Goal: Task Accomplishment & Management: Manage account settings

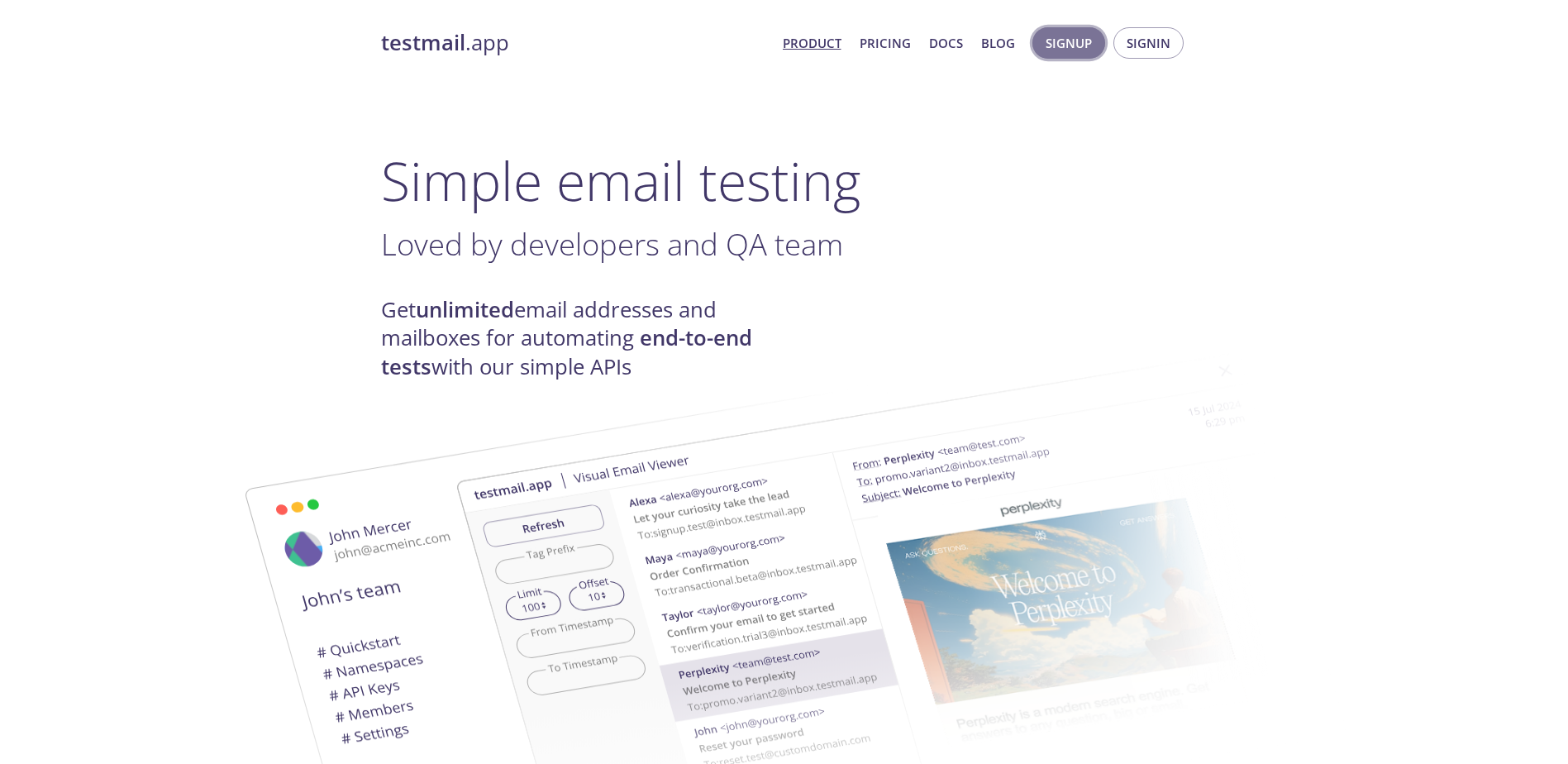
click at [1082, 47] on span "Signup" at bounding box center [1069, 42] width 46 height 21
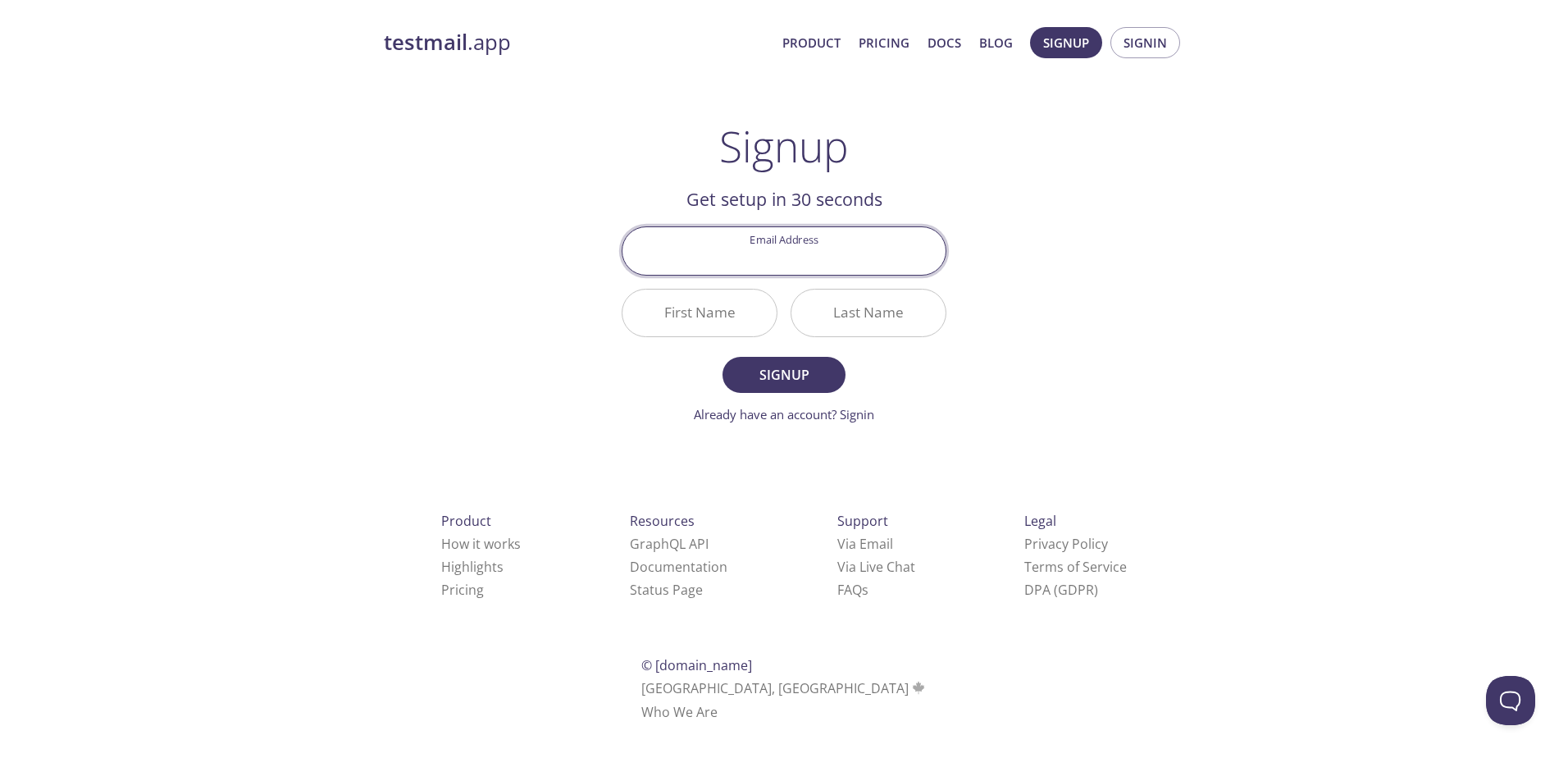
click at [832, 266] on input "Email Address" at bounding box center [784, 250] width 323 height 47
type input "[PERSON_NAME][EMAIL_ADDRESS][PERSON_NAME][DOMAIN_NAME]"
click at [794, 379] on span "Signup" at bounding box center [783, 374] width 87 height 23
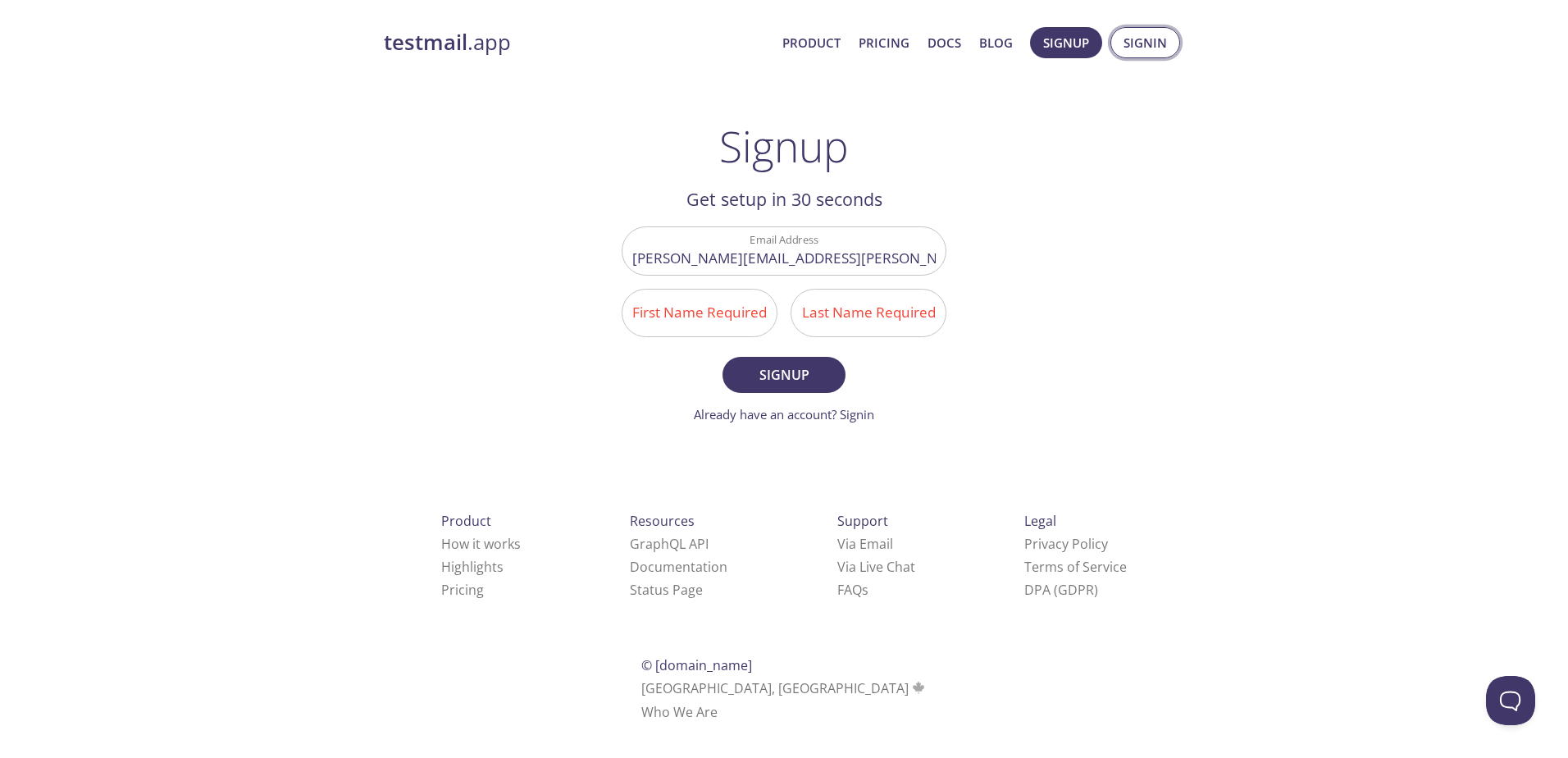
click at [1144, 40] on span "Signin" at bounding box center [1145, 42] width 44 height 21
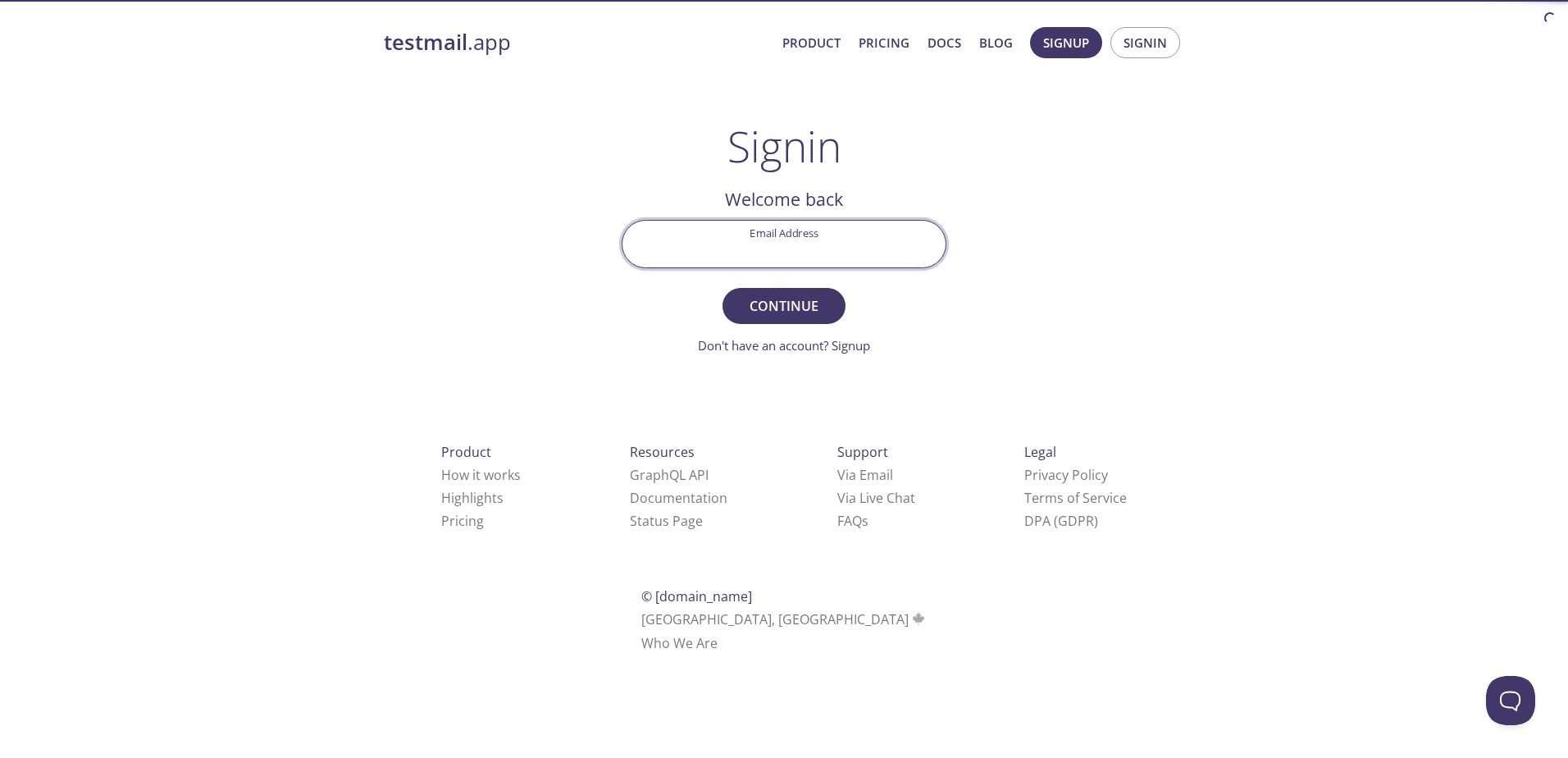
click at [815, 255] on input "Email Address" at bounding box center [784, 244] width 323 height 47
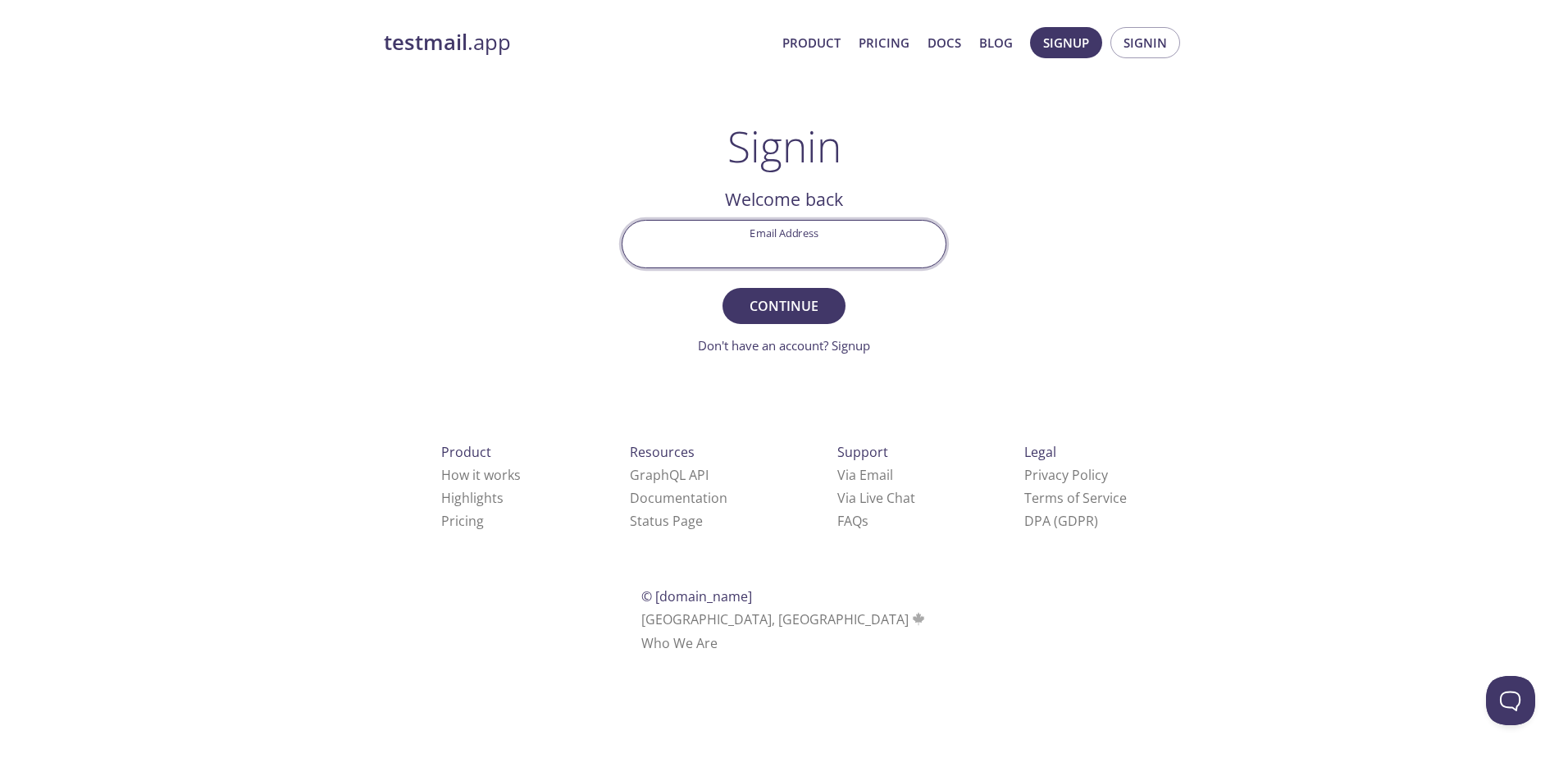
type input "[PERSON_NAME][EMAIL_ADDRESS][PERSON_NAME][DOMAIN_NAME]"
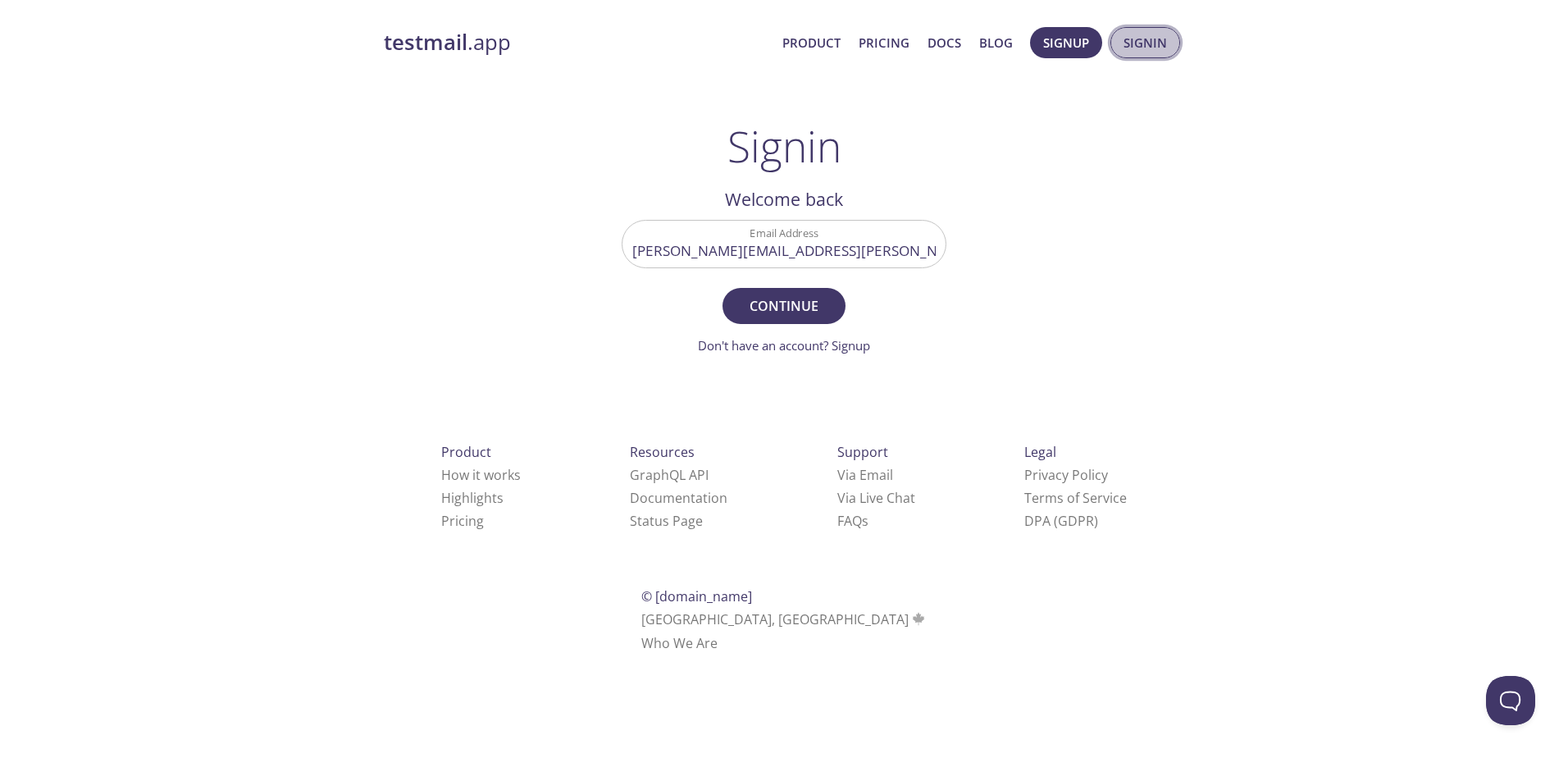
click at [1148, 48] on span "Signin" at bounding box center [1145, 42] width 44 height 21
click at [797, 303] on span "Continue" at bounding box center [783, 306] width 87 height 23
click at [823, 258] on input "Signin Security Code" at bounding box center [784, 244] width 323 height 47
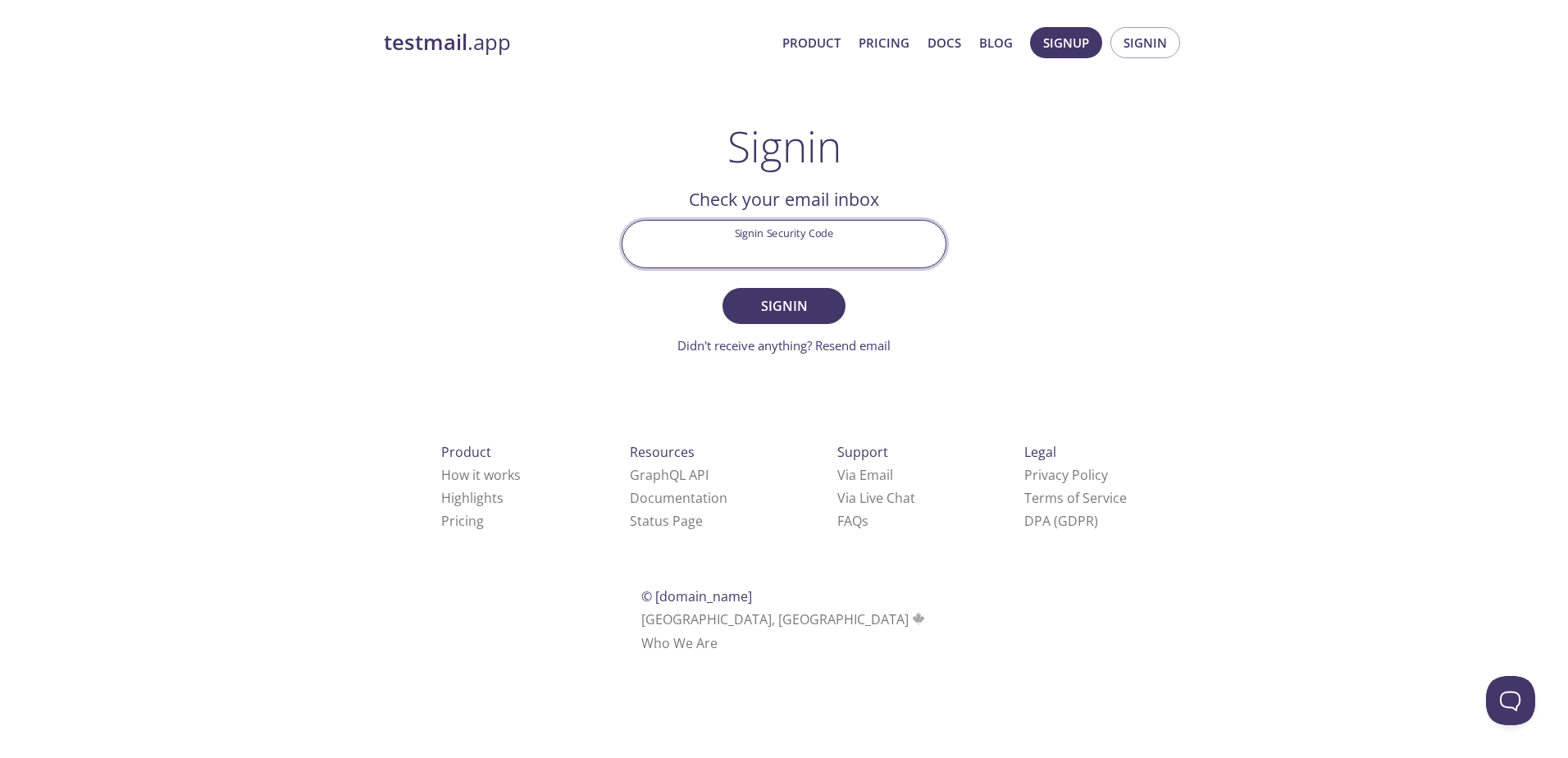
paste input "1MP3UQD"
type input "1MP3UQD"
click at [816, 298] on span "Signin" at bounding box center [783, 306] width 87 height 23
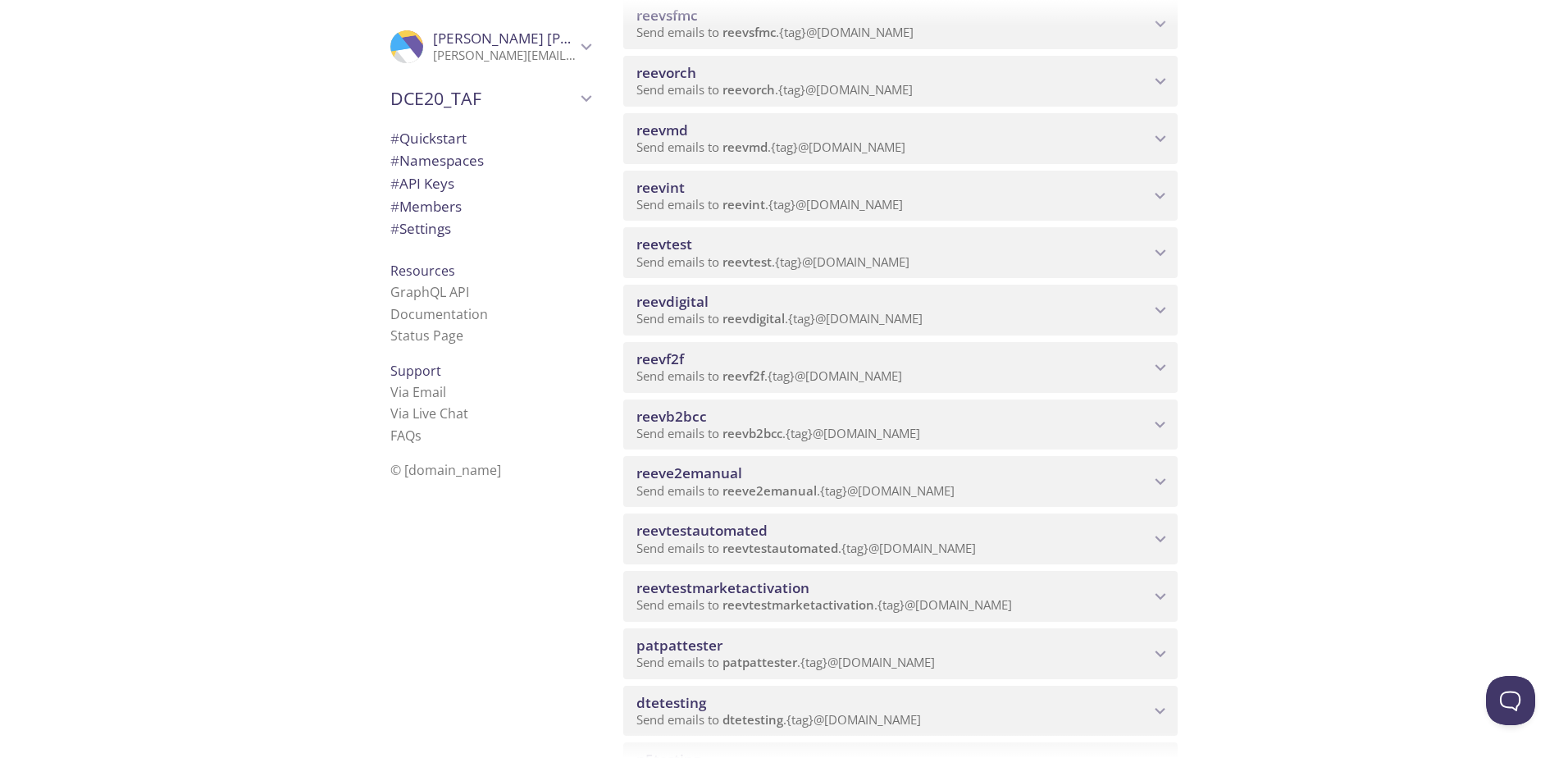
scroll to position [493, 0]
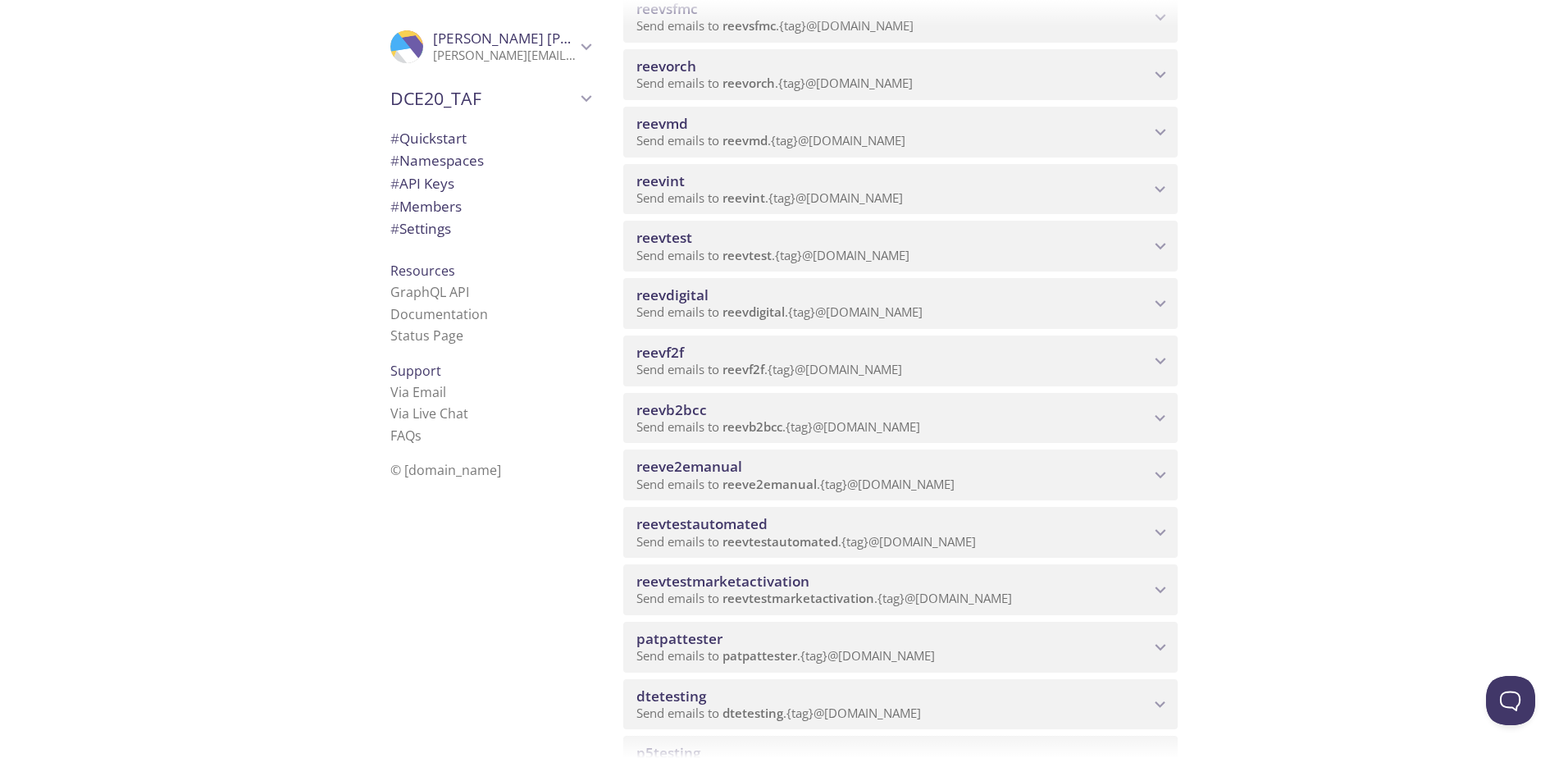
click at [1307, 468] on div "Quickstart Send a test email to [EMAIL_ADDRESS][DOMAIN_NAME] and then click her…" at bounding box center [1088, 379] width 958 height 758
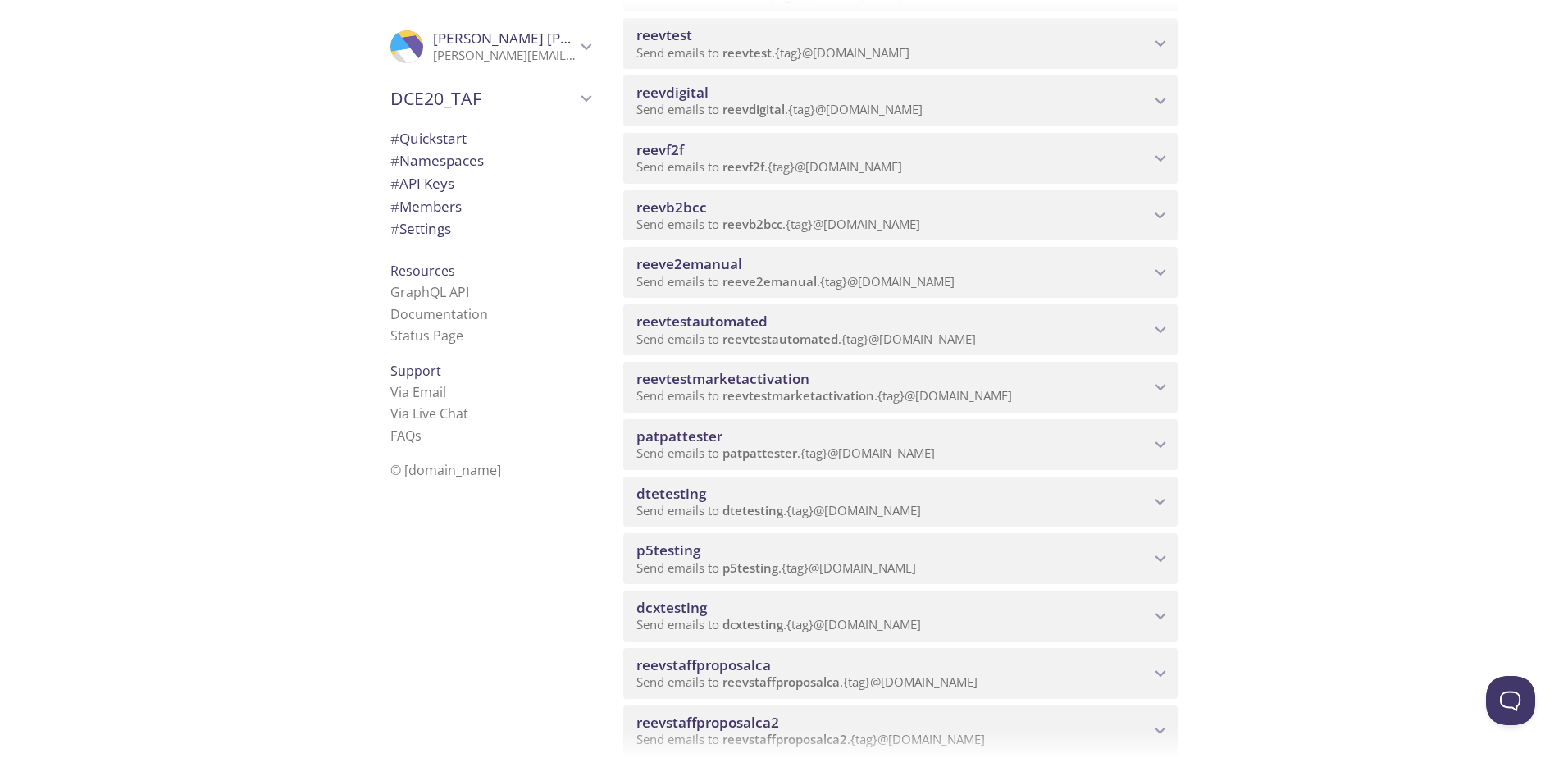
scroll to position [3762, 0]
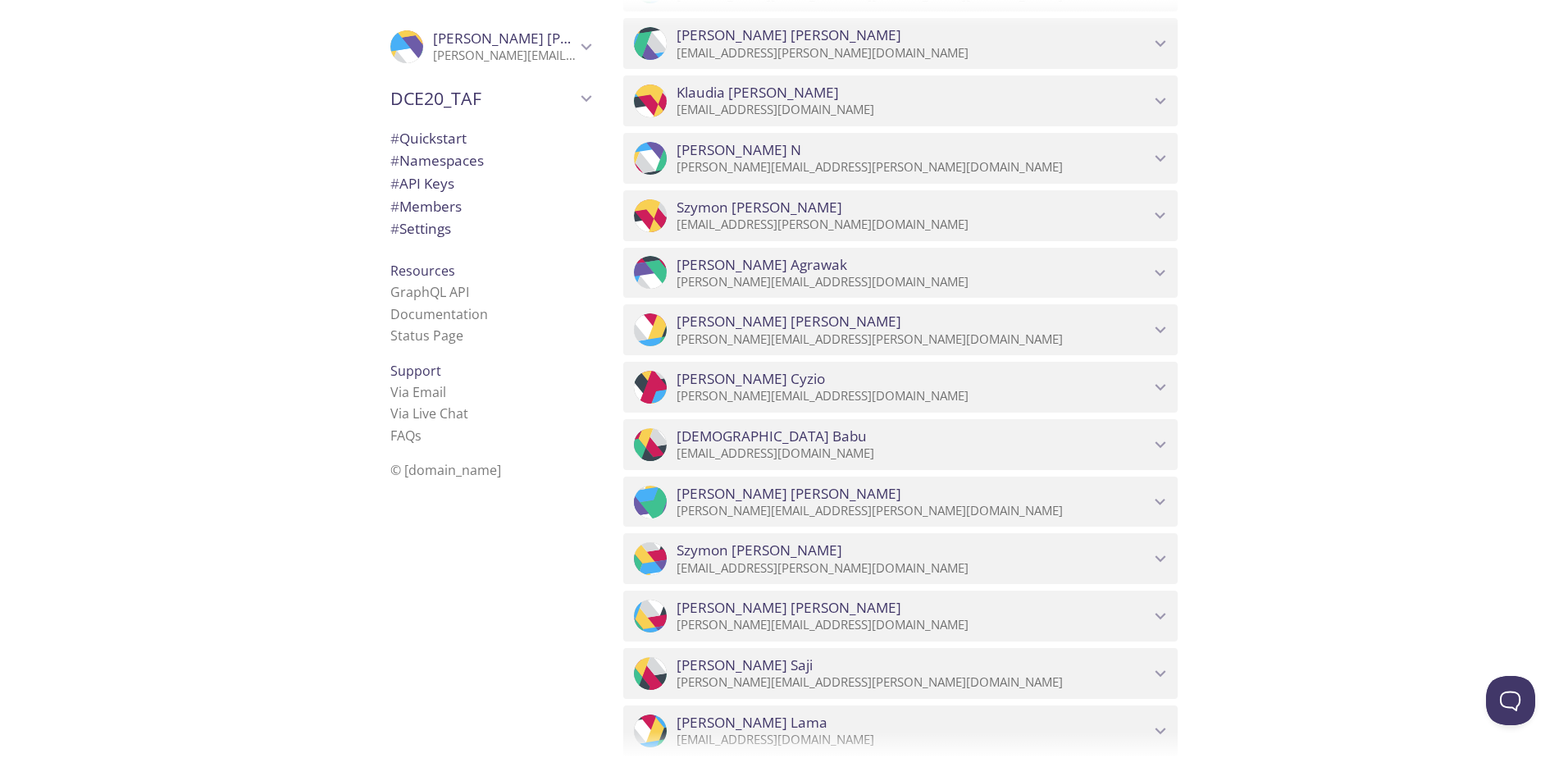
click at [1295, 653] on div "Quickstart Send a test email to [EMAIL_ADDRESS][DOMAIN_NAME] and then click her…" at bounding box center [1088, 379] width 958 height 758
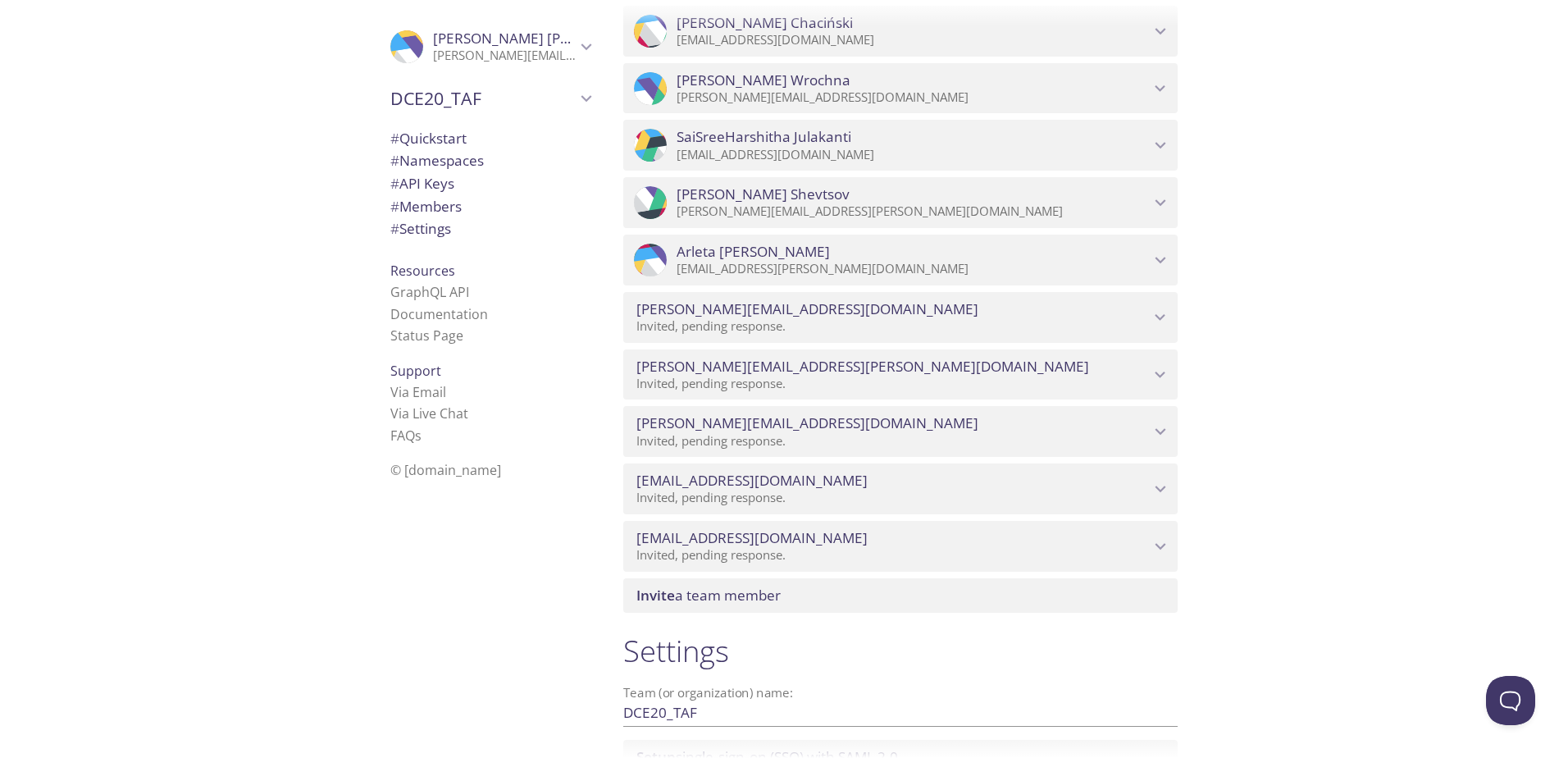
scroll to position [9239, 0]
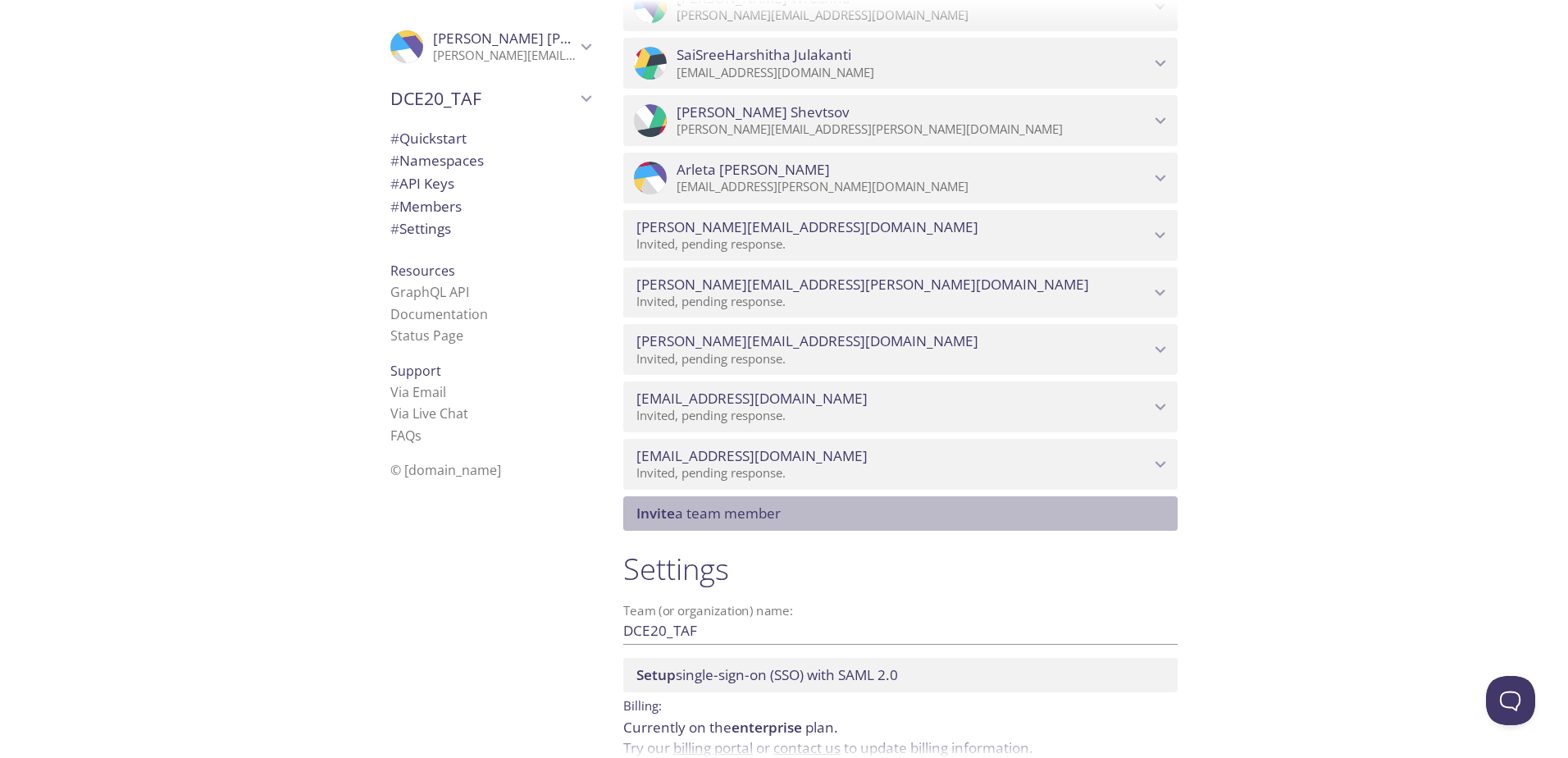
click at [763, 519] on span "Invite a team member" at bounding box center [708, 513] width 144 height 19
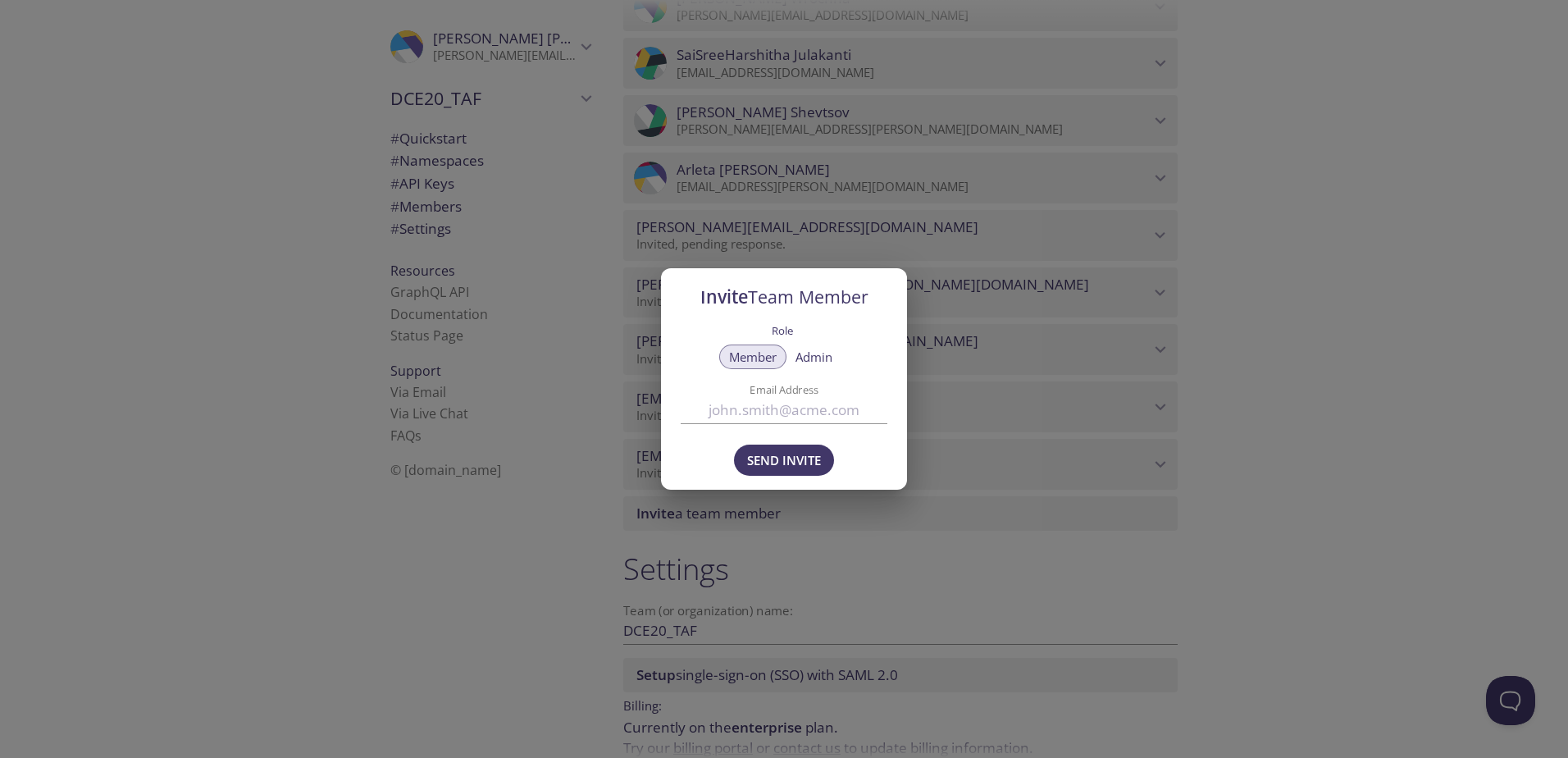
click at [803, 415] on input "Email Address" at bounding box center [784, 410] width 207 height 27
paste input "[PERSON_NAME][EMAIL_ADDRESS][DOMAIN_NAME]"
type input "[PERSON_NAME][EMAIL_ADDRESS][DOMAIN_NAME]"
drag, startPoint x: 770, startPoint y: 586, endPoint x: 769, endPoint y: 576, distance: 10.0
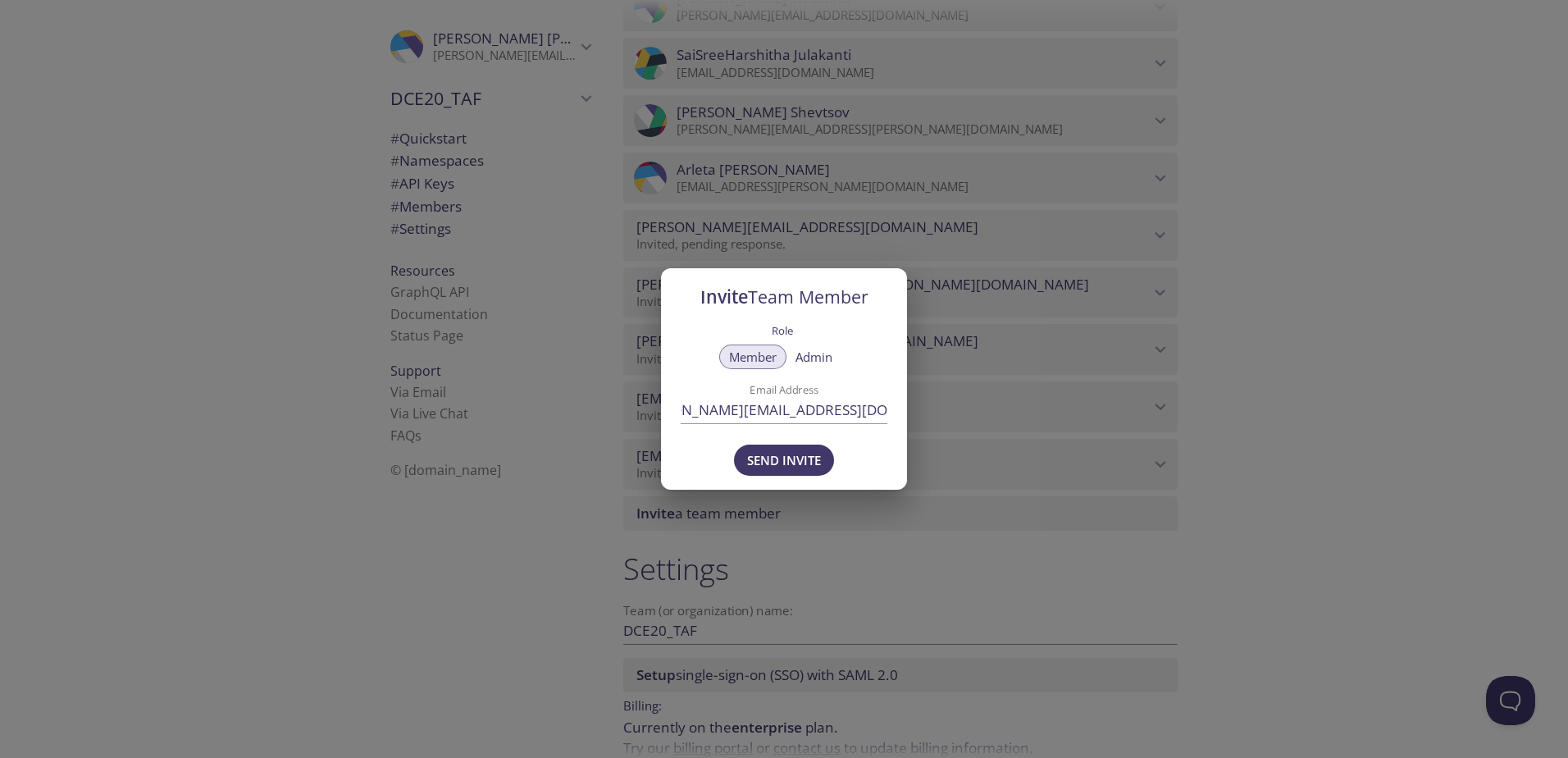
click at [769, 586] on div "Invite Team Member Role Member Admin Email Address [PERSON_NAME][EMAIL_ADDRESS]…" at bounding box center [784, 379] width 1568 height 758
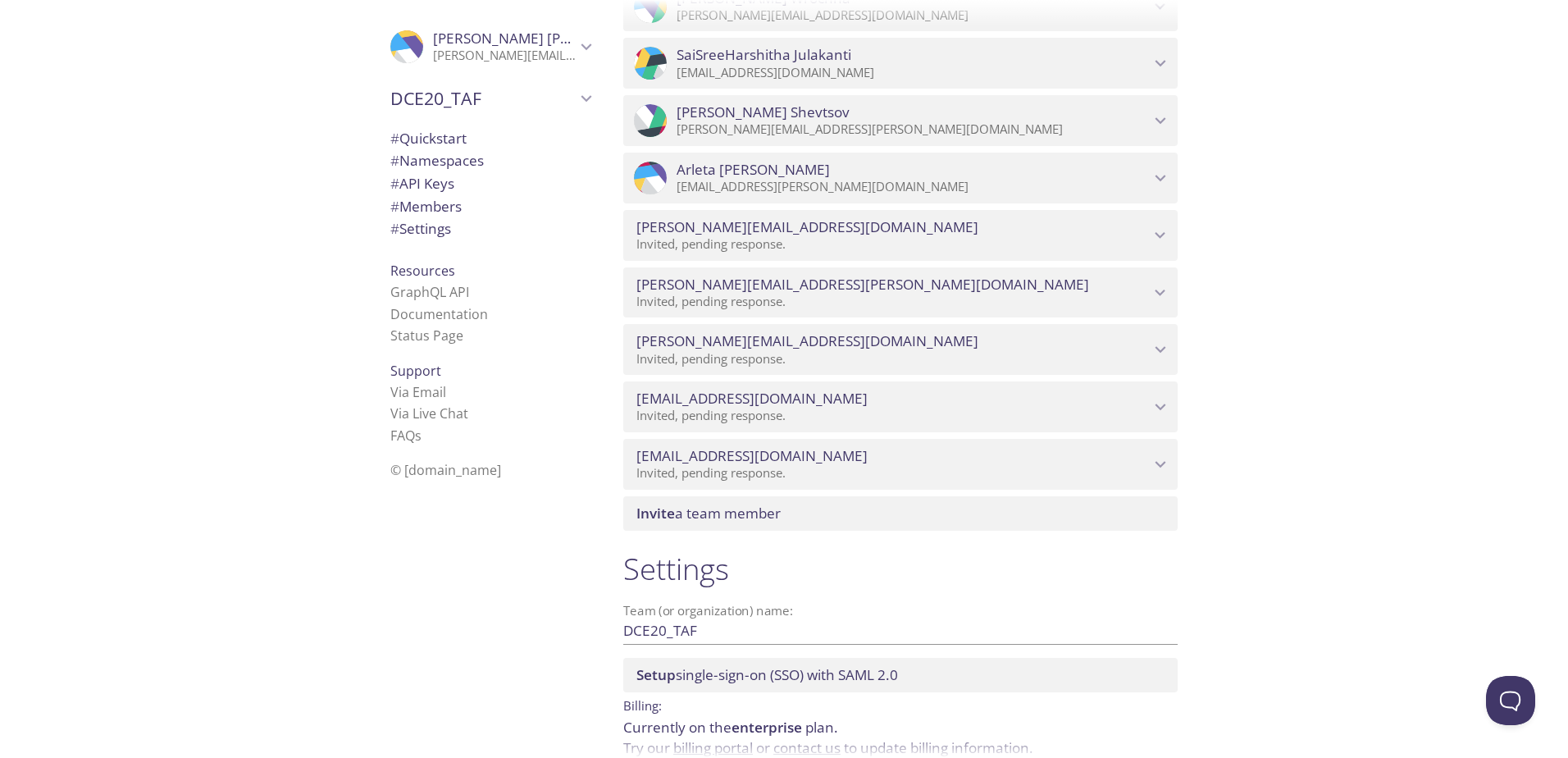
scroll to position [0, 0]
click at [784, 518] on span "Invite a team member" at bounding box center [903, 514] width 534 height 18
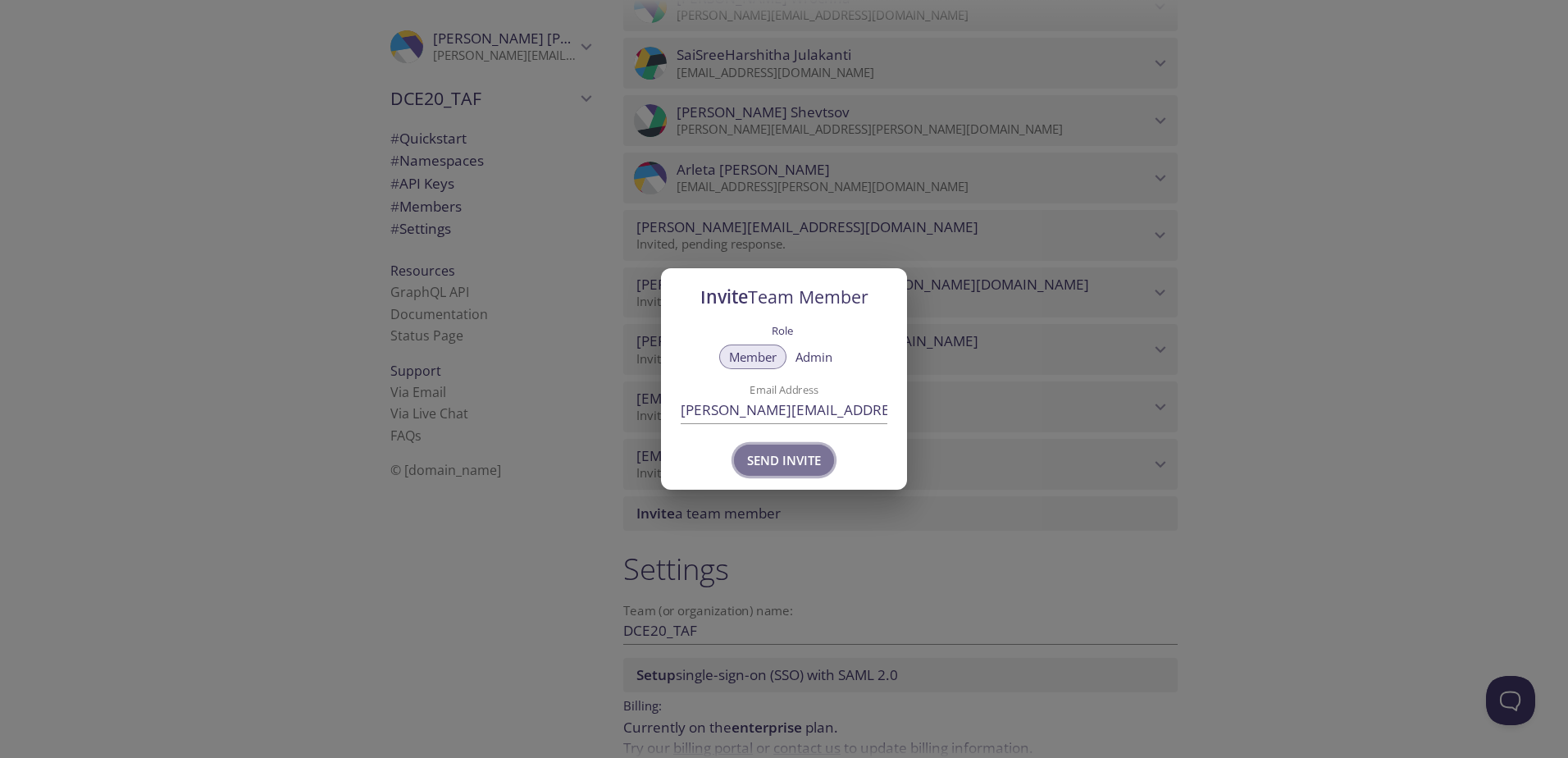
click at [796, 467] on span "Send Invite" at bounding box center [783, 460] width 74 height 21
